Goal: Task Accomplishment & Management: Use online tool/utility

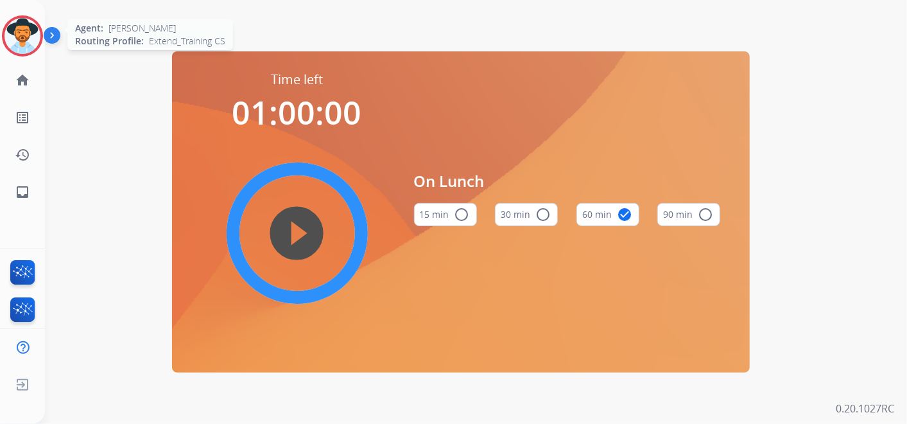
click at [17, 32] on img at bounding box center [22, 36] width 36 height 36
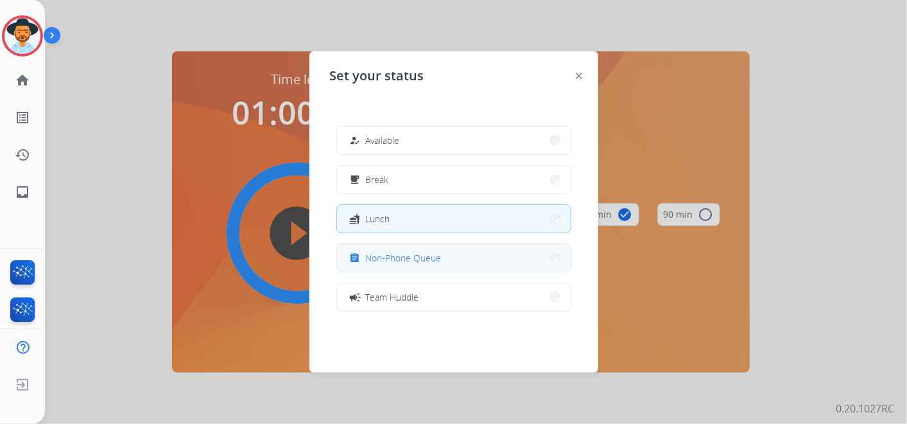
click at [445, 262] on button "assignment Non-Phone Queue" at bounding box center [454, 258] width 234 height 28
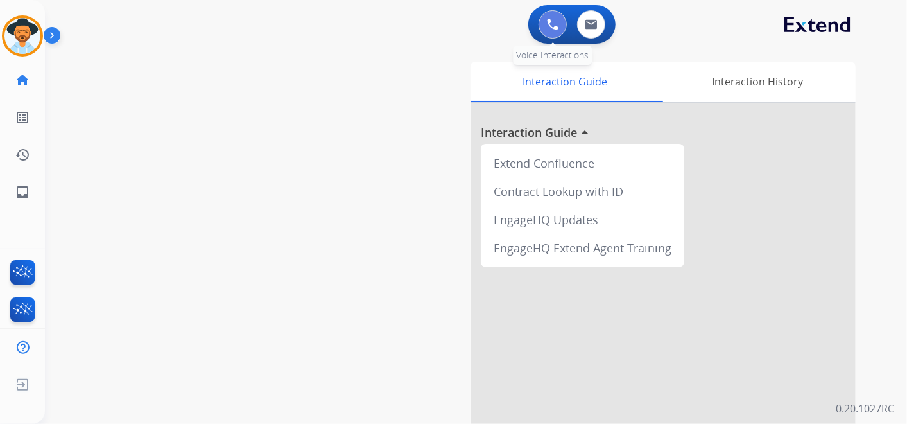
click at [546, 26] on button at bounding box center [553, 24] width 28 height 28
click at [560, 24] on button at bounding box center [553, 24] width 28 height 28
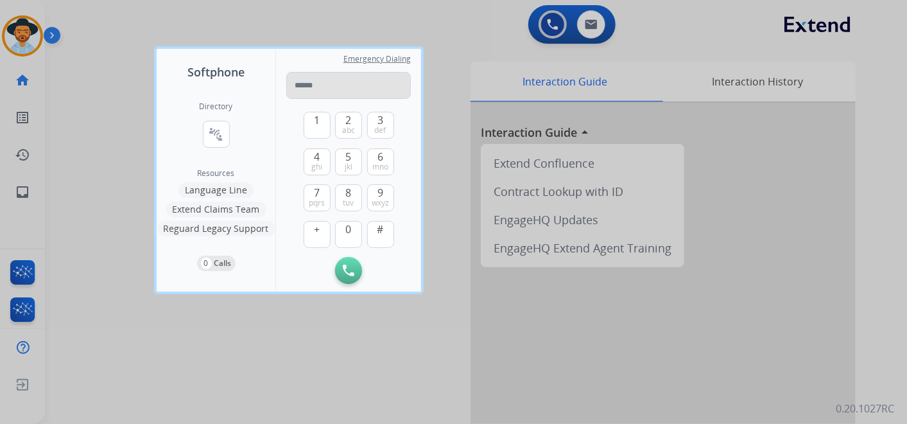
click at [313, 88] on input "tel" at bounding box center [348, 85] width 125 height 27
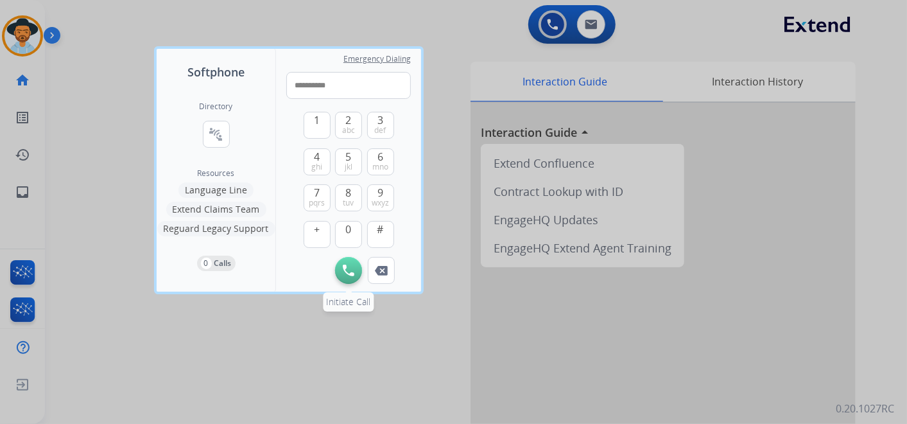
type input "**********"
click at [343, 266] on img at bounding box center [349, 270] width 12 height 12
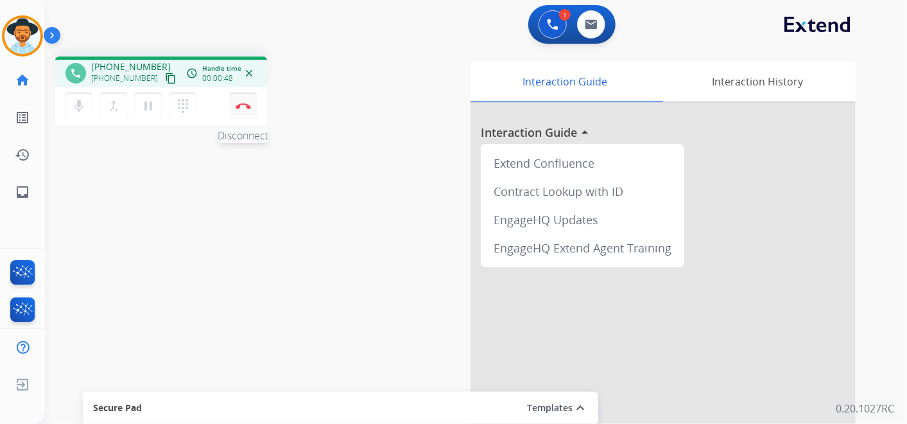
click at [241, 105] on img at bounding box center [243, 106] width 15 height 6
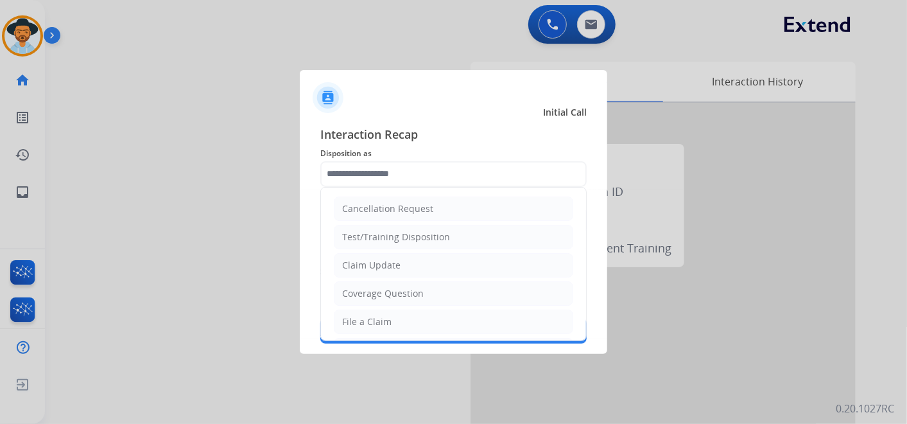
click at [408, 171] on input "text" at bounding box center [453, 174] width 266 height 26
click at [412, 262] on li "Claim Update" at bounding box center [453, 265] width 239 height 24
type input "**********"
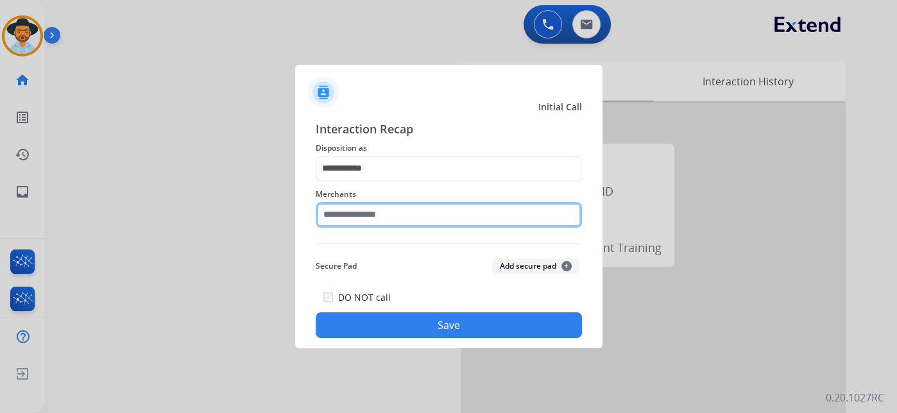
click at [399, 219] on input "text" at bounding box center [449, 215] width 266 height 26
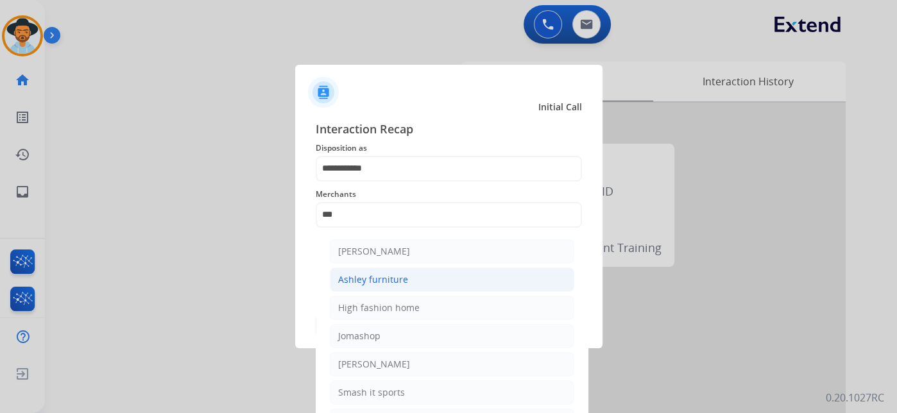
click at [401, 279] on div "Ashley furniture" at bounding box center [373, 279] width 70 height 13
type input "**********"
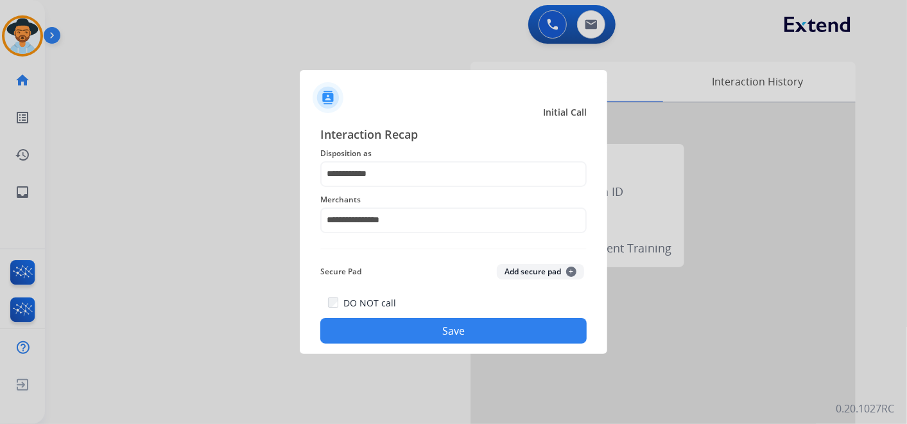
click at [479, 331] on button "Save" at bounding box center [453, 331] width 266 height 26
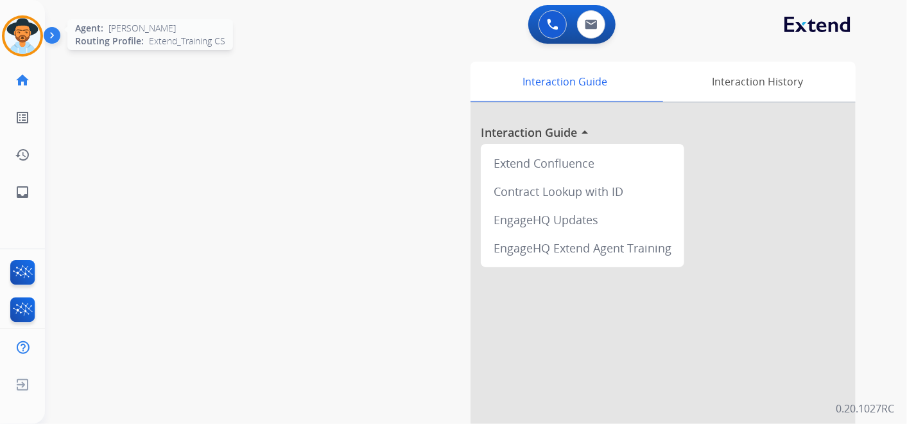
click at [25, 31] on img at bounding box center [22, 36] width 36 height 36
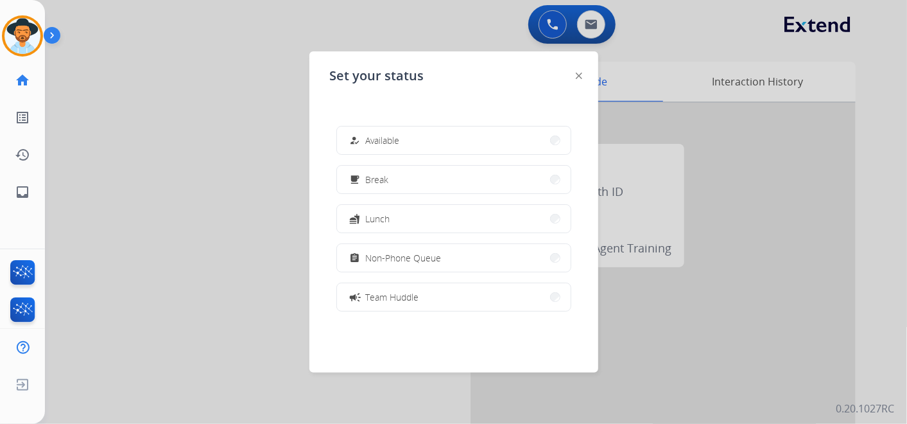
click at [486, 264] on button "assignment Non-Phone Queue" at bounding box center [454, 258] width 234 height 28
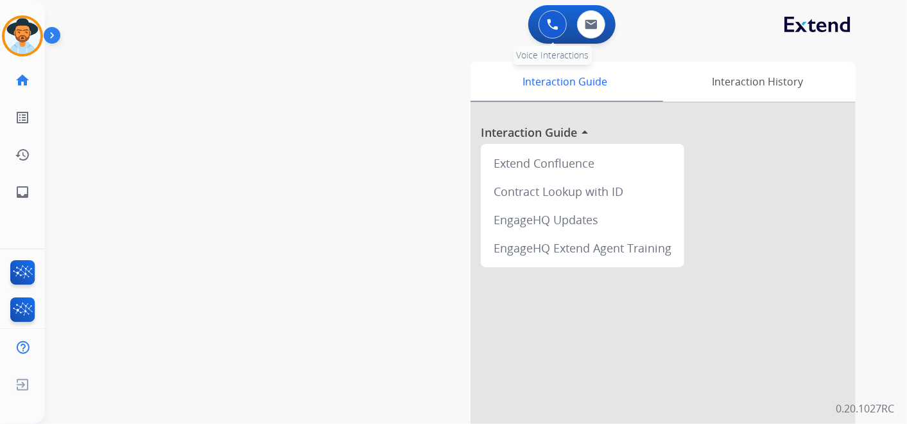
click at [543, 22] on button at bounding box center [553, 24] width 28 height 28
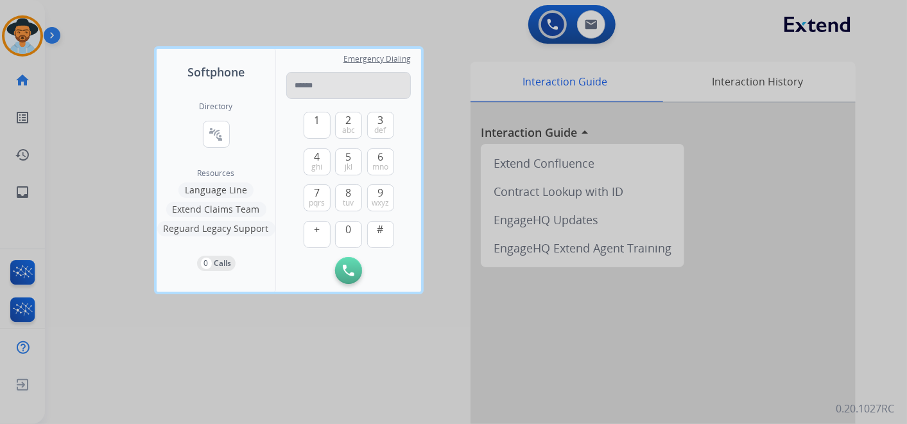
click at [317, 92] on input "tel" at bounding box center [348, 85] width 125 height 27
click at [318, 89] on input "tel" at bounding box center [348, 85] width 125 height 27
type input "**********"
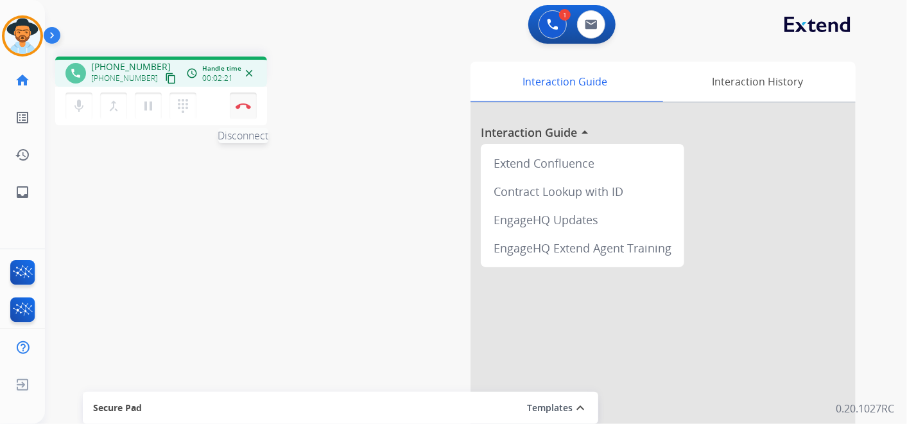
click at [244, 99] on button "Disconnect" at bounding box center [243, 105] width 27 height 27
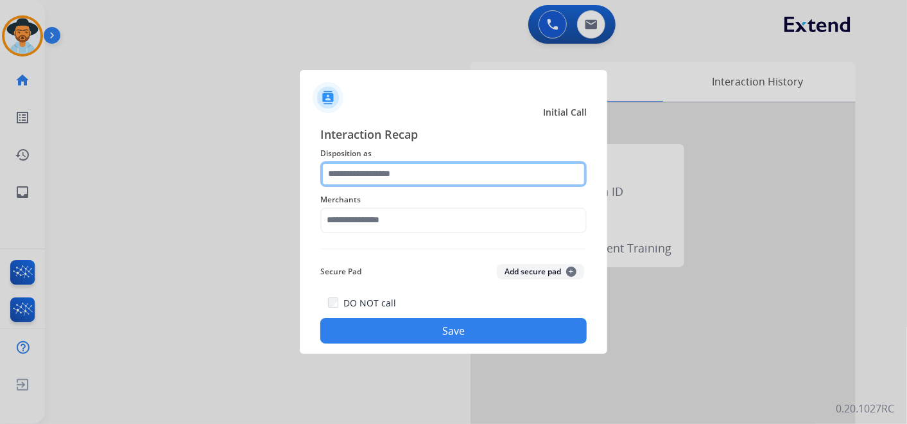
click at [401, 172] on input "text" at bounding box center [453, 174] width 266 height 26
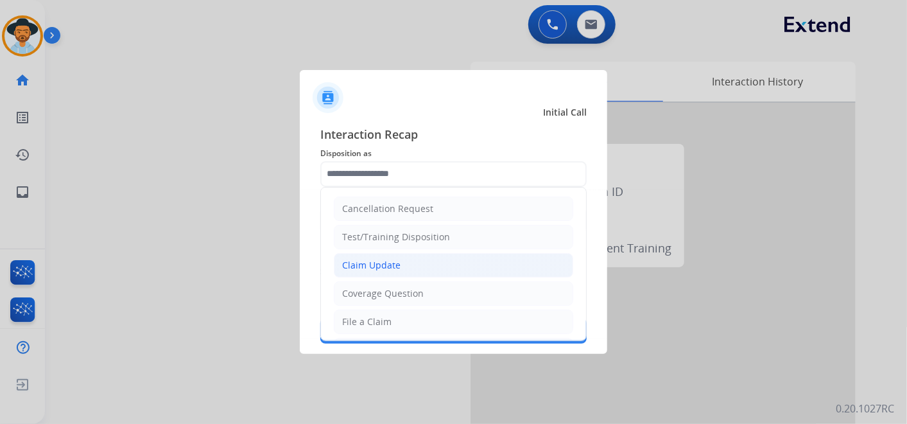
click at [403, 267] on li "Claim Update" at bounding box center [453, 265] width 239 height 24
type input "**********"
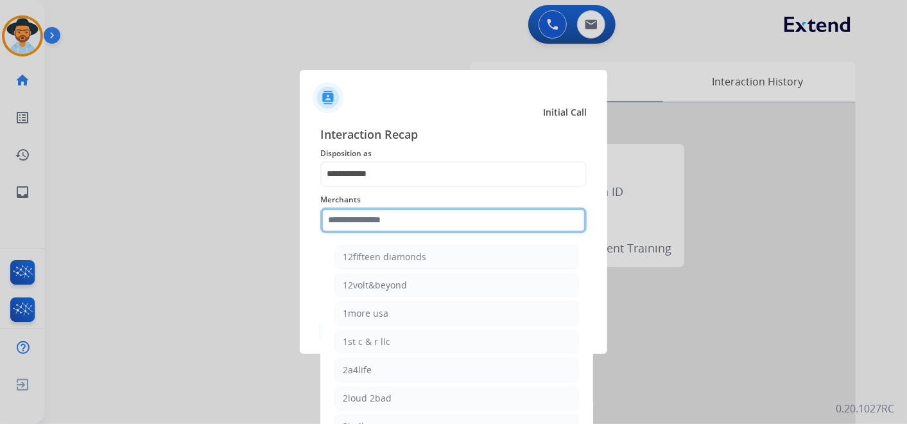
click at [381, 220] on input "text" at bounding box center [453, 220] width 266 height 26
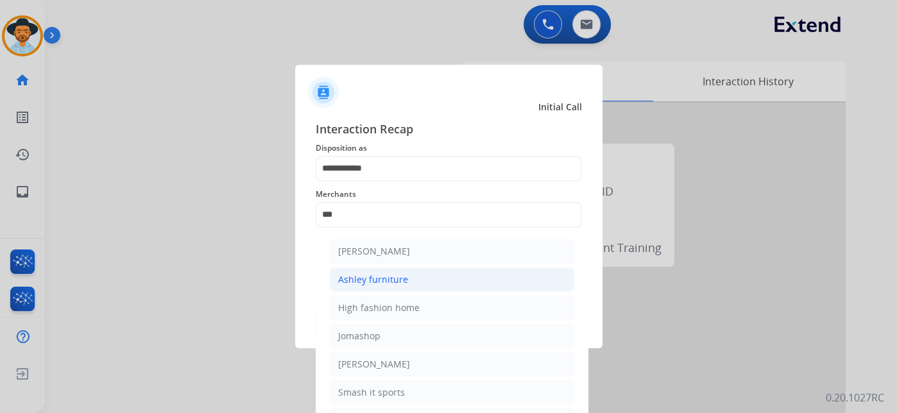
drag, startPoint x: 401, startPoint y: 279, endPoint x: 401, endPoint y: 272, distance: 6.5
click at [401, 277] on div "Ashley furniture" at bounding box center [373, 279] width 70 height 13
type input "**********"
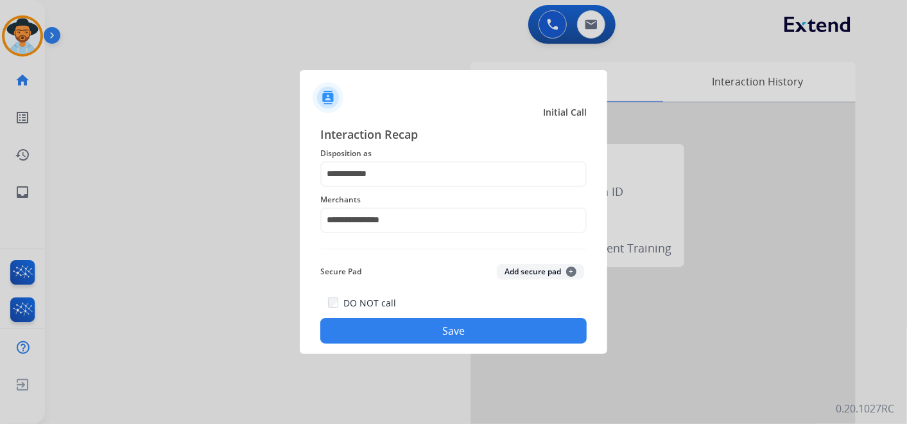
drag, startPoint x: 450, startPoint y: 334, endPoint x: 453, endPoint y: 325, distance: 9.3
click at [451, 334] on button "Save" at bounding box center [453, 331] width 266 height 26
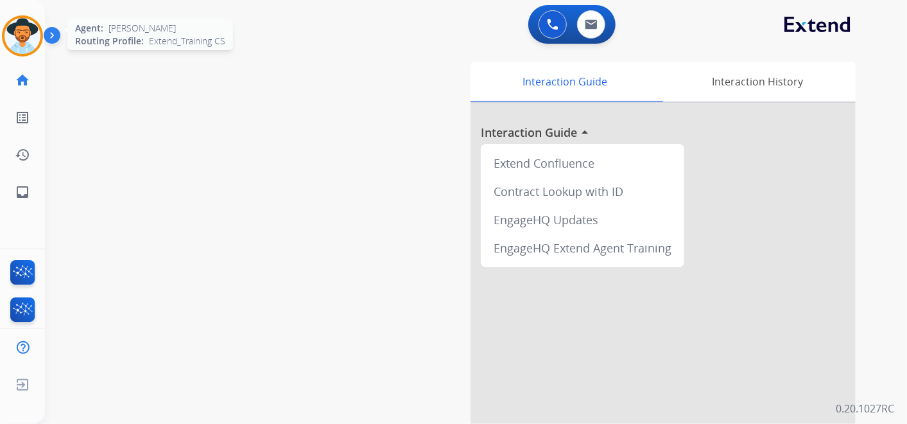
click at [31, 41] on img at bounding box center [22, 36] width 36 height 36
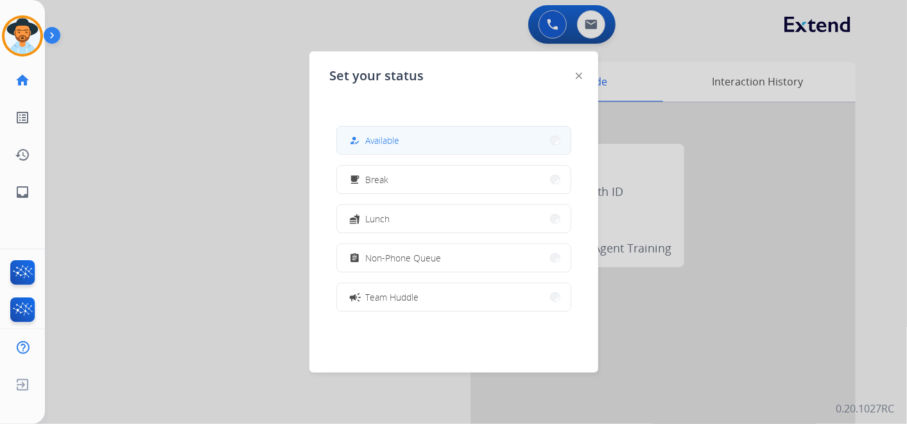
click at [423, 137] on button "how_to_reg Available" at bounding box center [454, 140] width 234 height 28
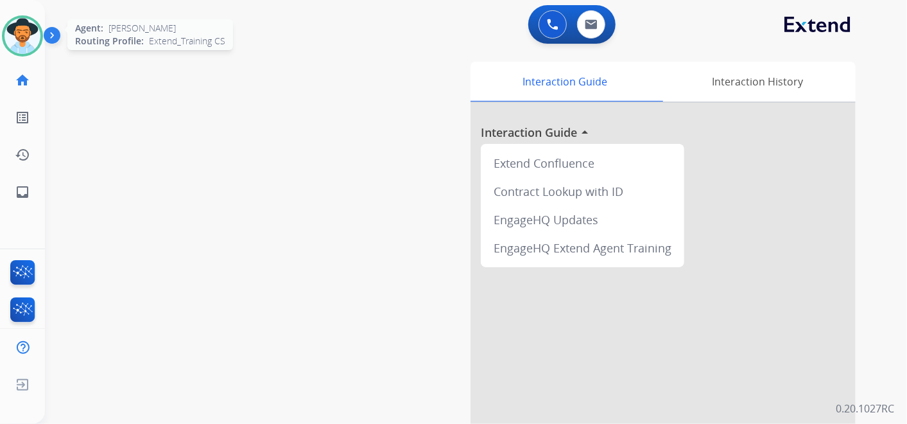
click at [28, 31] on img at bounding box center [22, 36] width 36 height 36
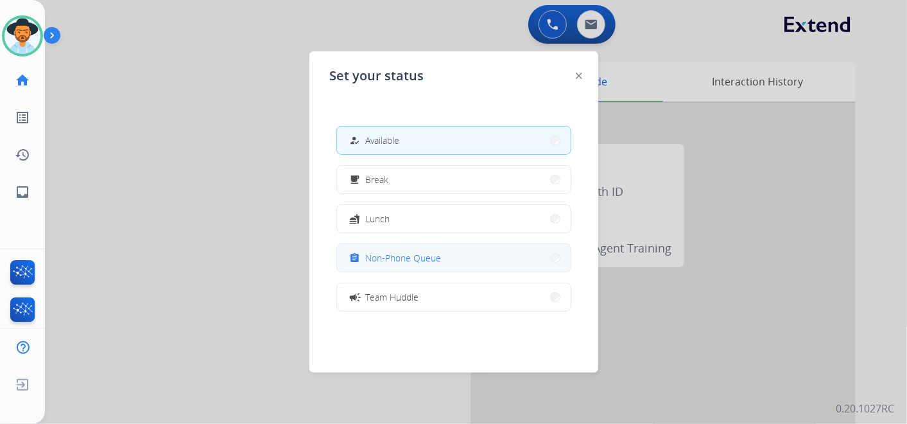
click at [392, 259] on span "Non-Phone Queue" at bounding box center [404, 257] width 76 height 13
